Goal: Task Accomplishment & Management: Complete application form

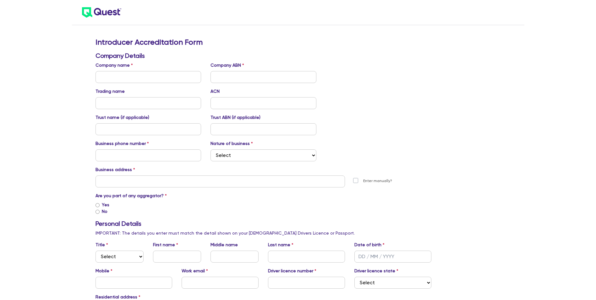
click at [162, 77] on input "text" at bounding box center [148, 77] width 106 height 12
type input "[PERSON_NAME] LEASING GROUP PTY LTD (ABN: 60126506634)"
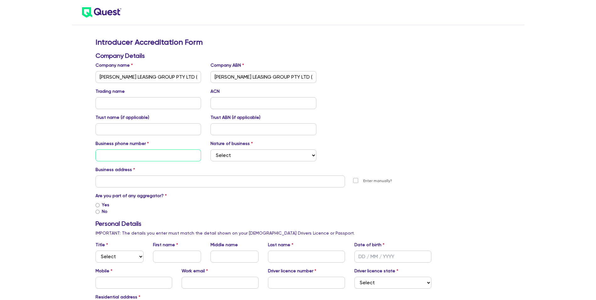
type input "0404868740"
type input "[STREET_ADDRESS]"
type input "[PERSON_NAME]"
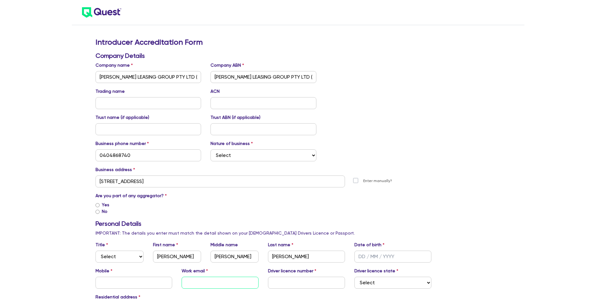
type input "[PERSON_NAME][EMAIL_ADDRESS][DOMAIN_NAME]"
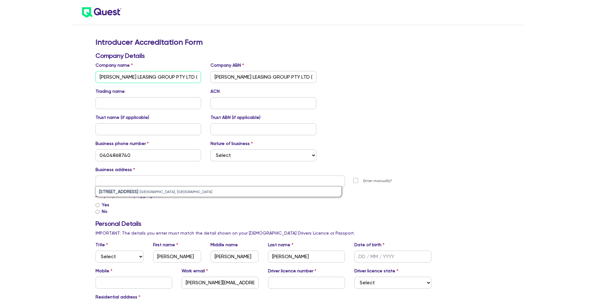
click at [190, 80] on input "[PERSON_NAME] LEASING GROUP PTY LTD (ABN: 60126506634)" at bounding box center [148, 77] width 106 height 12
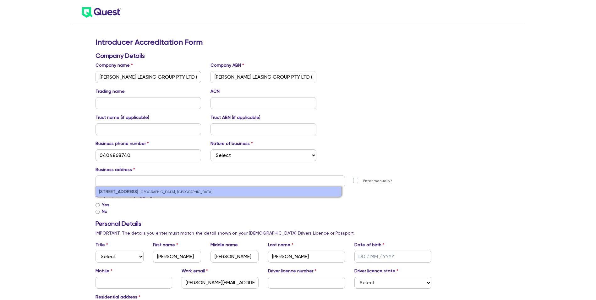
click at [175, 193] on small "[GEOGRAPHIC_DATA], [GEOGRAPHIC_DATA]" at bounding box center [175, 192] width 73 height 4
type input "[STREET_ADDRESS]"
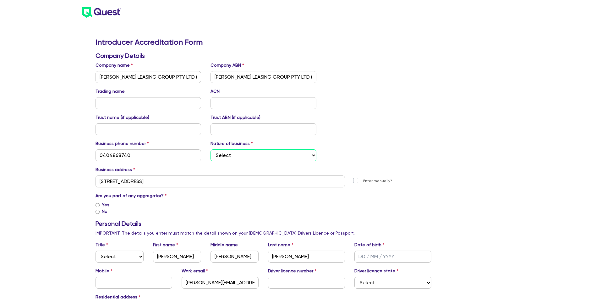
click at [263, 158] on select "Select Mortgage Broker Finance Broker Accountant Financial Planning Supplier/Ve…" at bounding box center [263, 155] width 106 height 12
select select "FINANCE_BROKER"
click at [210, 149] on select "Select Mortgage Broker Finance Broker Accountant Financial Planning Supplier/Ve…" at bounding box center [263, 155] width 106 height 12
click at [179, 103] on input "text" at bounding box center [148, 103] width 106 height 12
type input "ilease equipment funding"
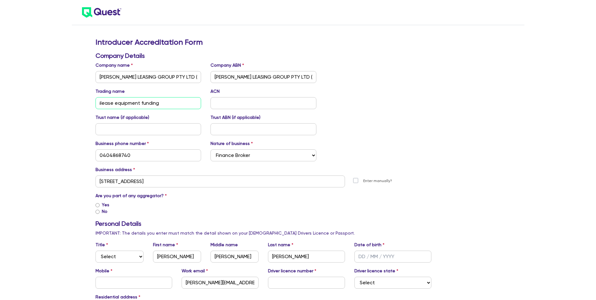
click at [162, 103] on input "ilease equipment funding" at bounding box center [148, 103] width 106 height 12
click at [263, 108] on input "text" at bounding box center [263, 103] width 106 height 12
type input "126506634"
click at [343, 119] on div "Trust name (if applicable) Trust ABN (if applicable)" at bounding box center [263, 124] width 345 height 21
click at [98, 205] on input "Yes" at bounding box center [97, 205] width 4 height 4
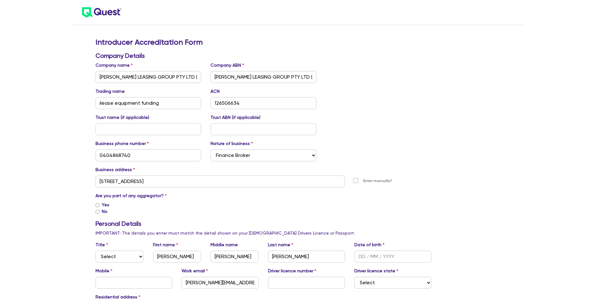
radio input "true"
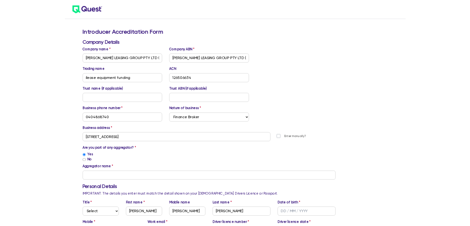
scroll to position [31, 0]
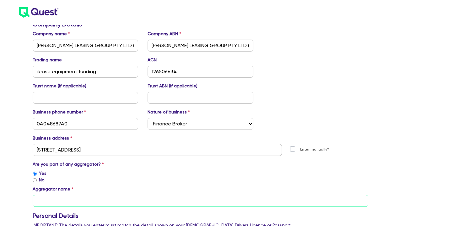
click at [91, 201] on input "text" at bounding box center [201, 201] width 336 height 12
click at [112, 201] on input "text" at bounding box center [201, 201] width 336 height 12
click at [80, 200] on input "NFC & UFS" at bounding box center [201, 201] width 336 height 12
click at [80, 200] on input "NFC & UFS Ag" at bounding box center [201, 201] width 336 height 12
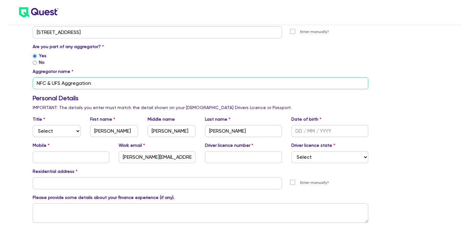
scroll to position [157, 0]
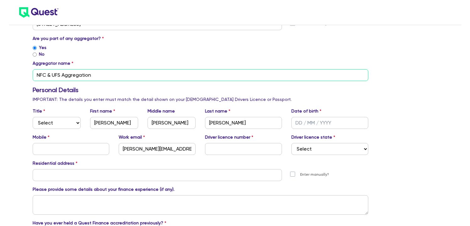
type input "NFC & UFS Aggregation"
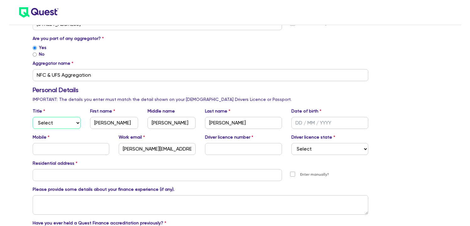
click at [73, 124] on select "Select Mr Mrs Ms Miss Dr" at bounding box center [57, 123] width 48 height 12
select select "MR"
click at [33, 117] on select "Select Mr Mrs Ms Miss Dr" at bounding box center [57, 123] width 48 height 12
click at [298, 123] on input "text" at bounding box center [329, 123] width 77 height 12
type input "[DATE]"
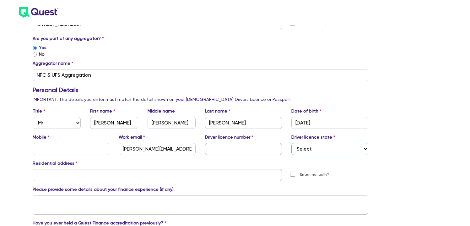
click at [301, 153] on select "Select [GEOGRAPHIC_DATA] [GEOGRAPHIC_DATA] [GEOGRAPHIC_DATA] [GEOGRAPHIC_DATA] …" at bounding box center [329, 149] width 77 height 12
select select "[GEOGRAPHIC_DATA]"
click at [291, 143] on select "Select [GEOGRAPHIC_DATA] [GEOGRAPHIC_DATA] [GEOGRAPHIC_DATA] [GEOGRAPHIC_DATA] …" at bounding box center [329, 149] width 77 height 12
click at [254, 153] on input "text" at bounding box center [243, 149] width 77 height 12
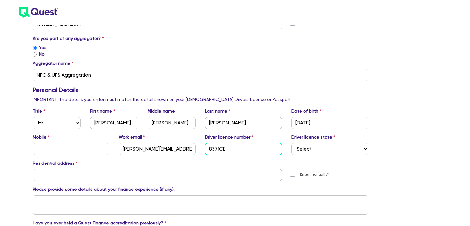
type input "8371CE"
click at [47, 147] on input "text" at bounding box center [71, 149] width 77 height 12
type input "0404868740"
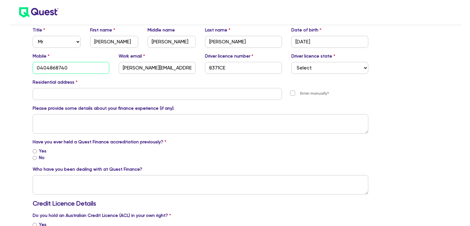
scroll to position [251, 0]
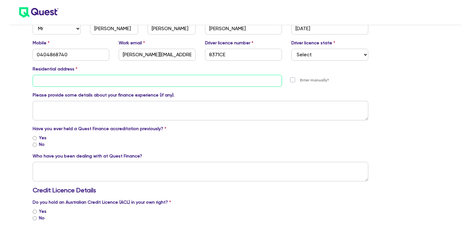
click at [73, 82] on input "text" at bounding box center [158, 81] width 250 height 12
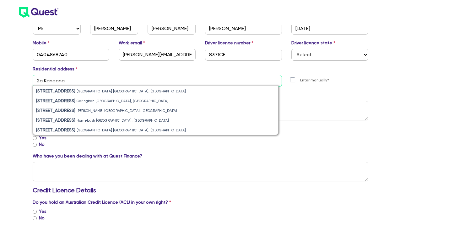
type input "[STREET_ADDRESS]"
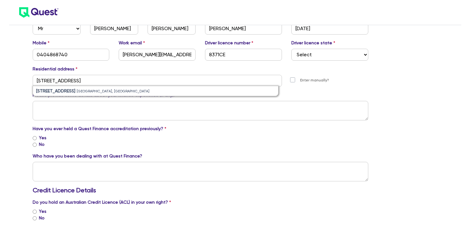
click at [34, 144] on input "No" at bounding box center [35, 145] width 4 height 4
radio input "true"
click at [66, 175] on textarea at bounding box center [201, 171] width 336 height 19
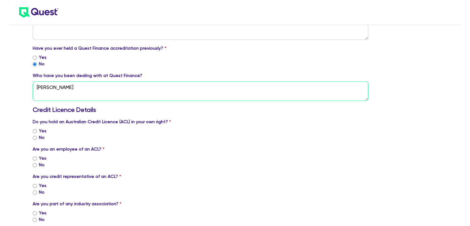
scroll to position [345, 0]
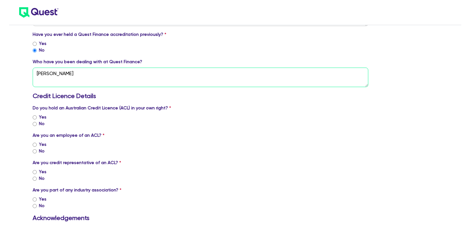
type textarea "[PERSON_NAME]"
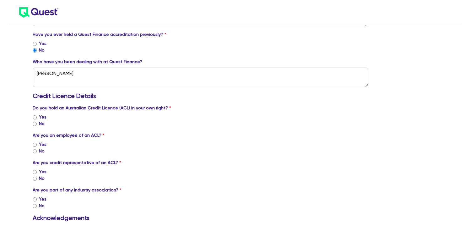
click at [35, 123] on input "No" at bounding box center [35, 124] width 4 height 4
radio input "true"
click at [34, 151] on input "No" at bounding box center [35, 151] width 4 height 4
radio input "true"
click at [35, 178] on input "No" at bounding box center [35, 178] width 4 height 4
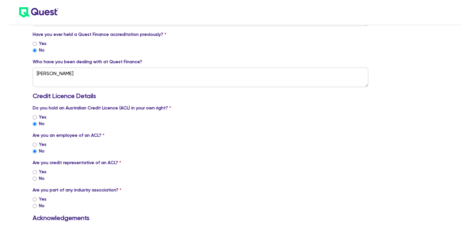
radio input "true"
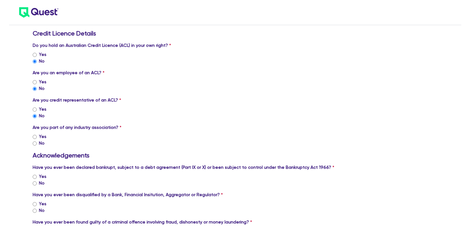
scroll to position [408, 0]
click at [35, 136] on input "Yes" at bounding box center [35, 136] width 4 height 4
radio input "true"
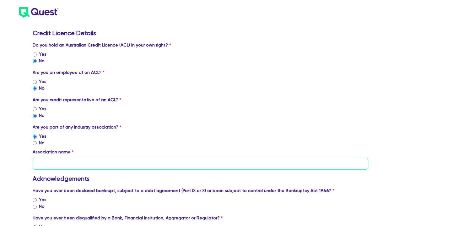
click at [61, 162] on input "text" at bounding box center [201, 164] width 336 height 12
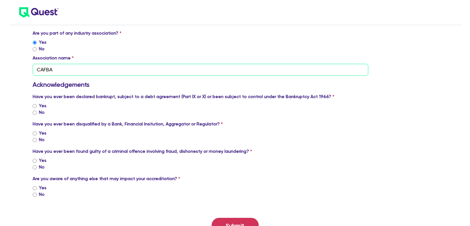
scroll to position [502, 0]
type input "CAFBA"
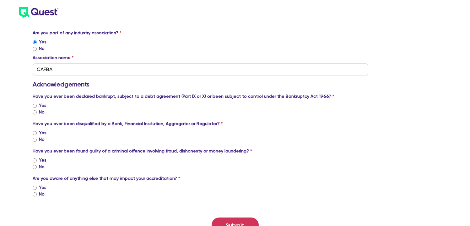
click at [36, 113] on input "No" at bounding box center [35, 112] width 4 height 4
radio input "true"
click at [35, 139] on input "No" at bounding box center [35, 140] width 4 height 4
radio input "true"
click at [36, 166] on input "No" at bounding box center [35, 167] width 4 height 4
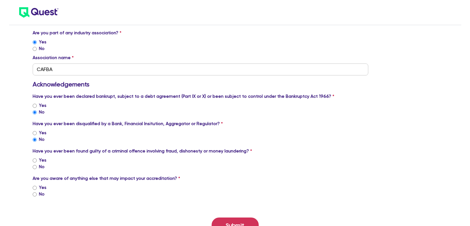
radio input "true"
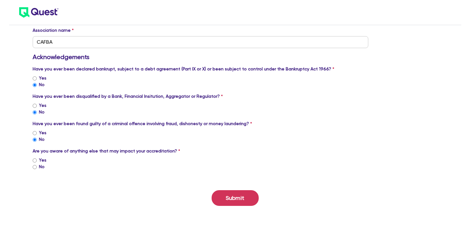
click at [34, 166] on input "No" at bounding box center [35, 167] width 4 height 4
radio input "true"
click at [231, 196] on button "Submit" at bounding box center [235, 198] width 47 height 16
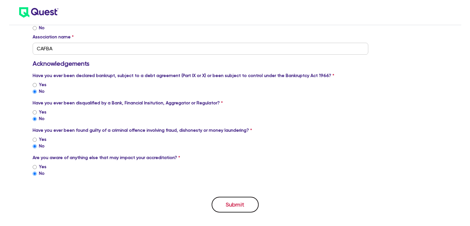
scroll to position [536, 0]
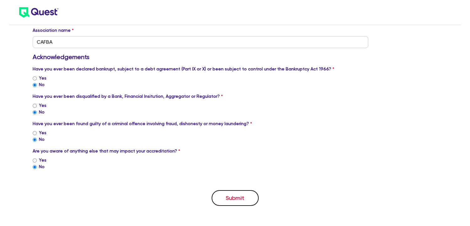
click at [237, 199] on button "Submit" at bounding box center [235, 198] width 47 height 16
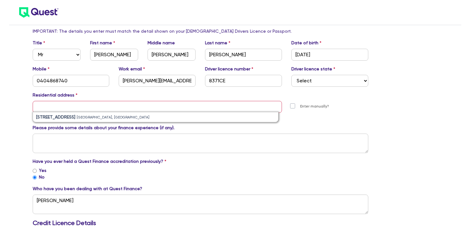
scroll to position [222, 0]
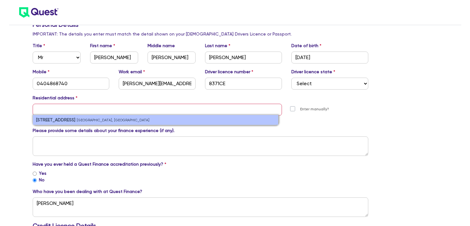
click at [111, 116] on li "[STREET_ADDRESS]" at bounding box center [156, 120] width 246 height 10
type input "[STREET_ADDRESS]"
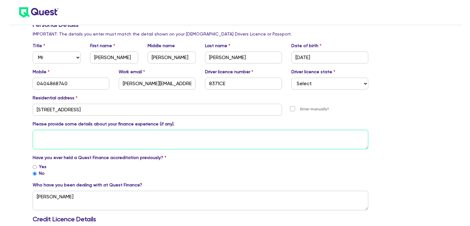
click at [124, 139] on textarea at bounding box center [201, 139] width 336 height 19
click at [39, 136] on textarea "over 25 years of experience as a" at bounding box center [201, 139] width 336 height 19
click at [117, 137] on textarea "Over 25 years of experience as a" at bounding box center [201, 139] width 336 height 19
drag, startPoint x: 181, startPoint y: 134, endPoint x: 33, endPoint y: 136, distance: 147.6
click at [33, 136] on textarea "Over 25 years of experience as a finance a Broker, i have a" at bounding box center [201, 139] width 336 height 19
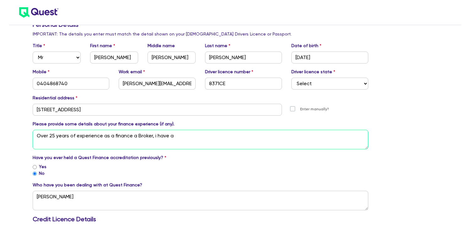
click at [155, 134] on textarea "Over 25 years of experience as a finance a Broker, i have a" at bounding box center [201, 139] width 336 height 19
click at [155, 135] on textarea "Over 25 years of experience as a finance a Broker, i have a" at bounding box center [201, 139] width 336 height 19
type textarea "Over 25 years of experience as a finance a Broker, have a"
drag, startPoint x: 170, startPoint y: 135, endPoint x: 19, endPoint y: 138, distance: 150.1
click at [19, 138] on div "Introducer Accreditation Form Company Details Company name [PERSON_NAME] LEASIN…" at bounding box center [235, 156] width 470 height 756
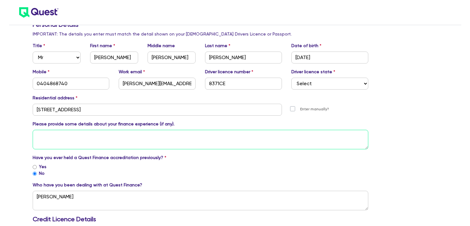
paste textarea "With over 25 years of experience as a finance broker, I began my career at The …"
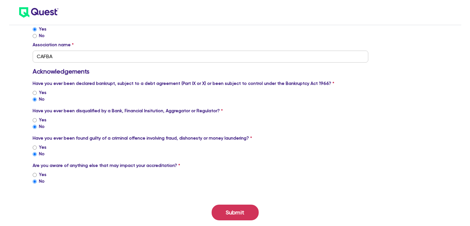
scroll to position [530, 0]
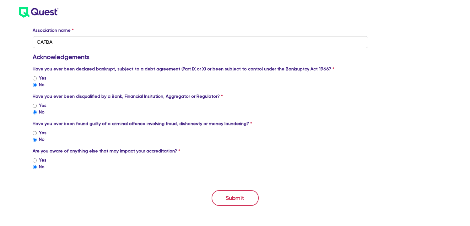
type textarea "With over 25 years of experience as a finance broker, I began my career at The …"
click at [231, 201] on button "Submit" at bounding box center [235, 198] width 47 height 16
